Goal: Download file/media

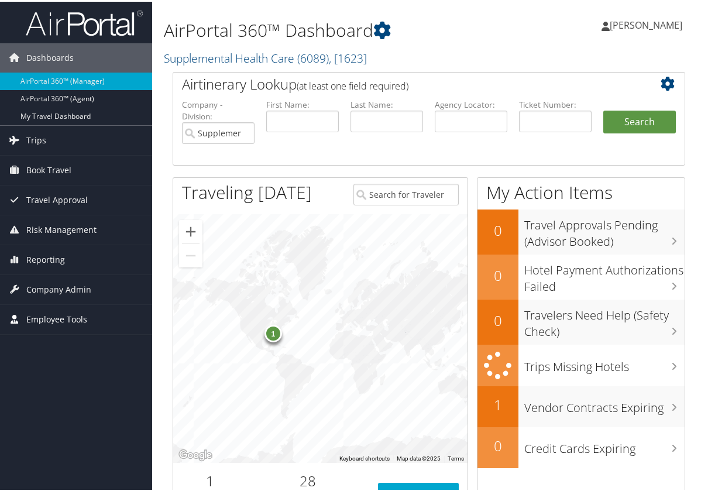
click at [66, 316] on span "Employee Tools" at bounding box center [56, 317] width 61 height 29
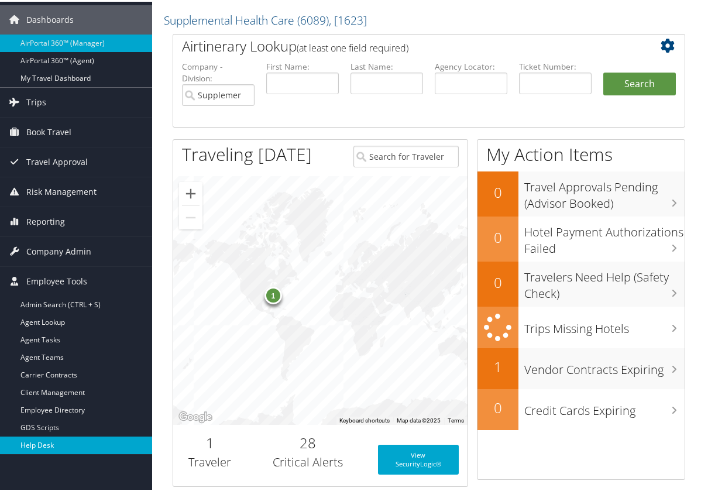
scroll to position [58, 0]
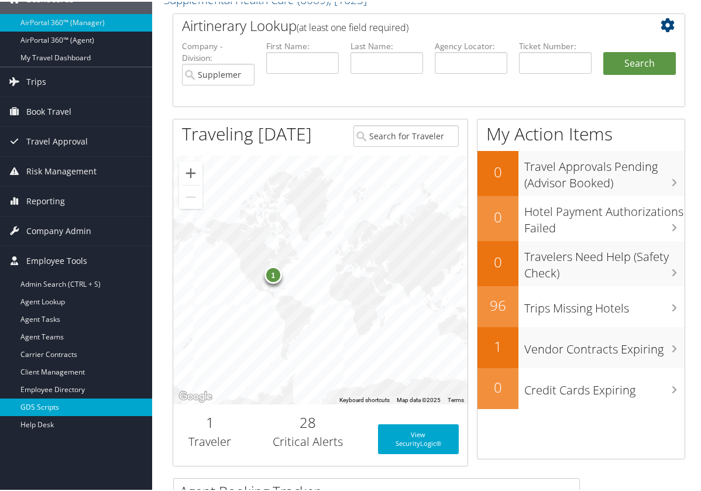
click at [60, 401] on link "GDS Scripts" at bounding box center [76, 406] width 152 height 18
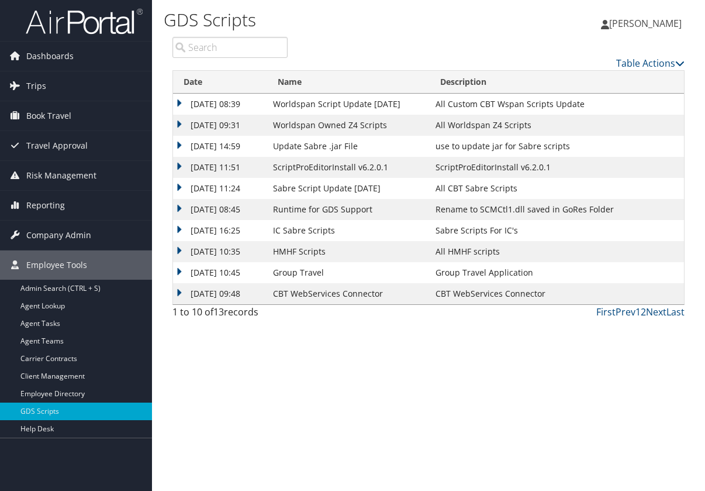
click at [239, 189] on td "[DATE] 11:24" at bounding box center [220, 188] width 94 height 21
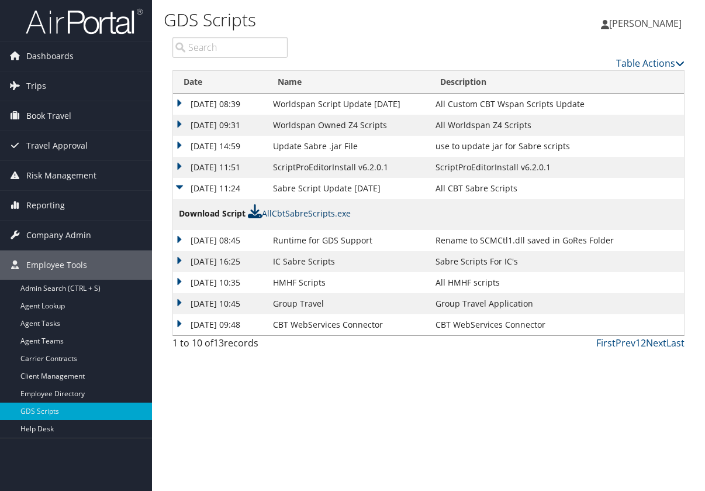
click at [302, 215] on link "AllCbtSabreScripts.exe" at bounding box center [299, 213] width 103 height 11
click at [287, 215] on link "AllCbtSabreScripts.exe" at bounding box center [299, 213] width 103 height 11
